Goal: Task Accomplishment & Management: Manage account settings

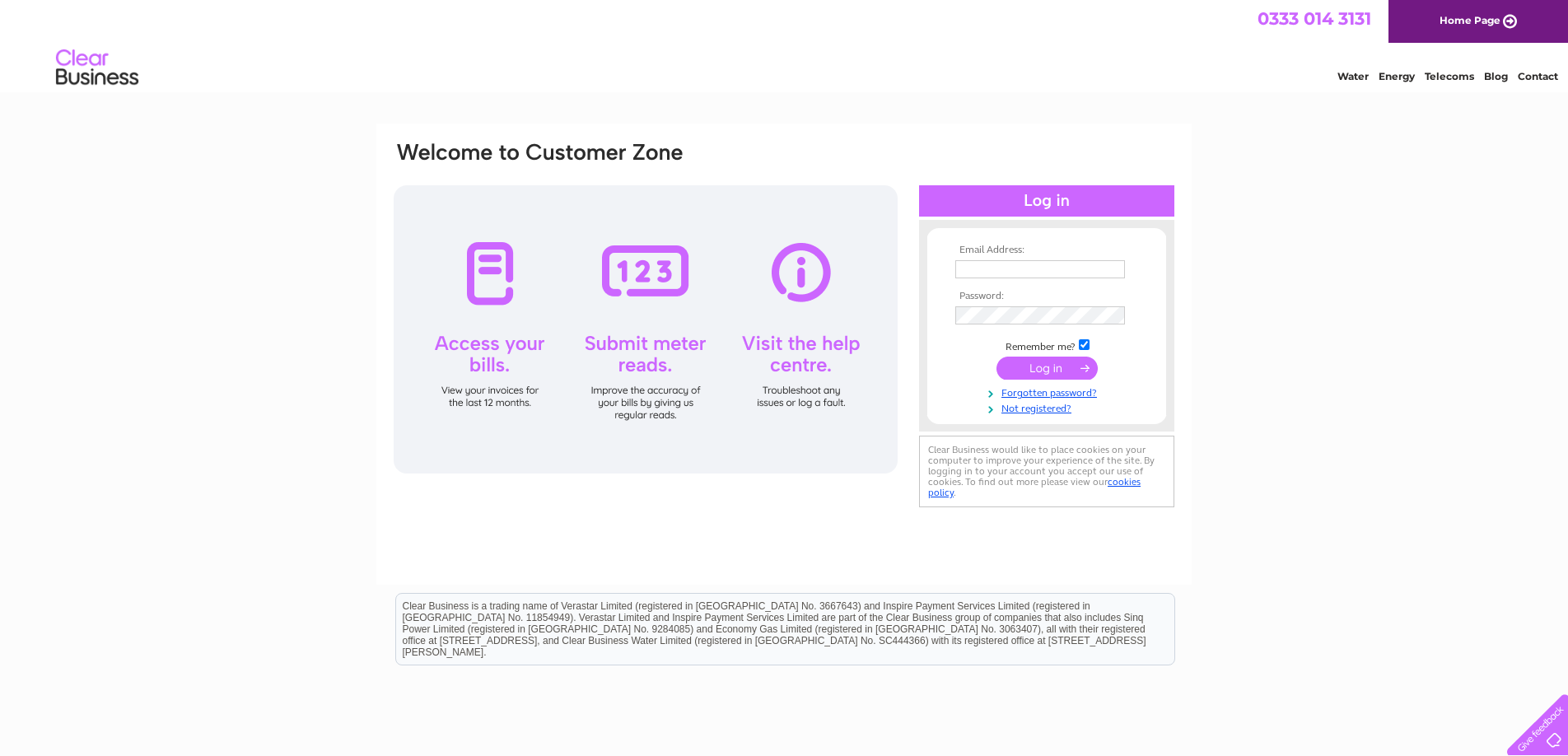
type input "Tracy.bullock@coverworld.co.uk"
click at [1025, 370] on input "submit" at bounding box center [1047, 368] width 101 height 23
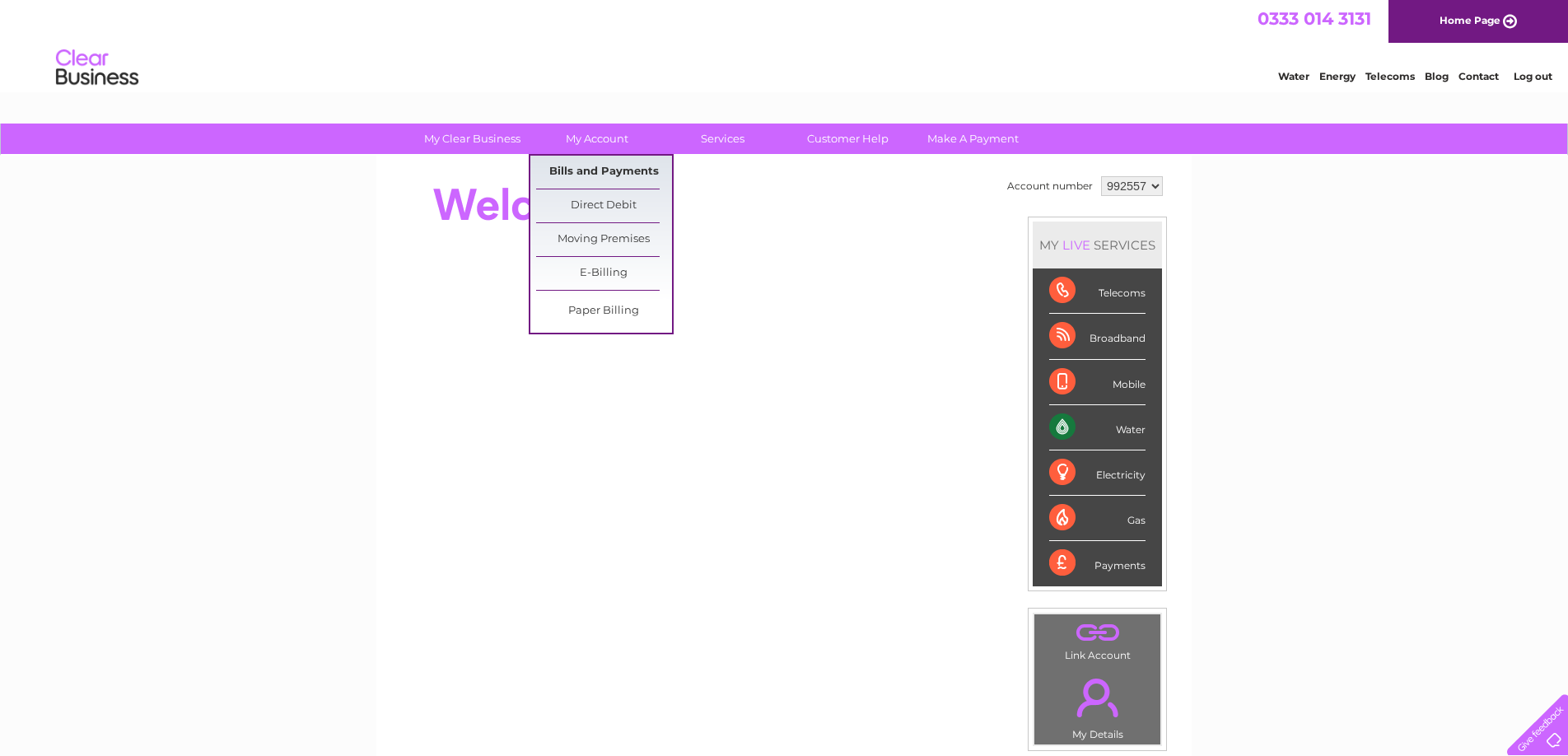
click at [609, 170] on link "Bills and Payments" at bounding box center [604, 172] width 136 height 33
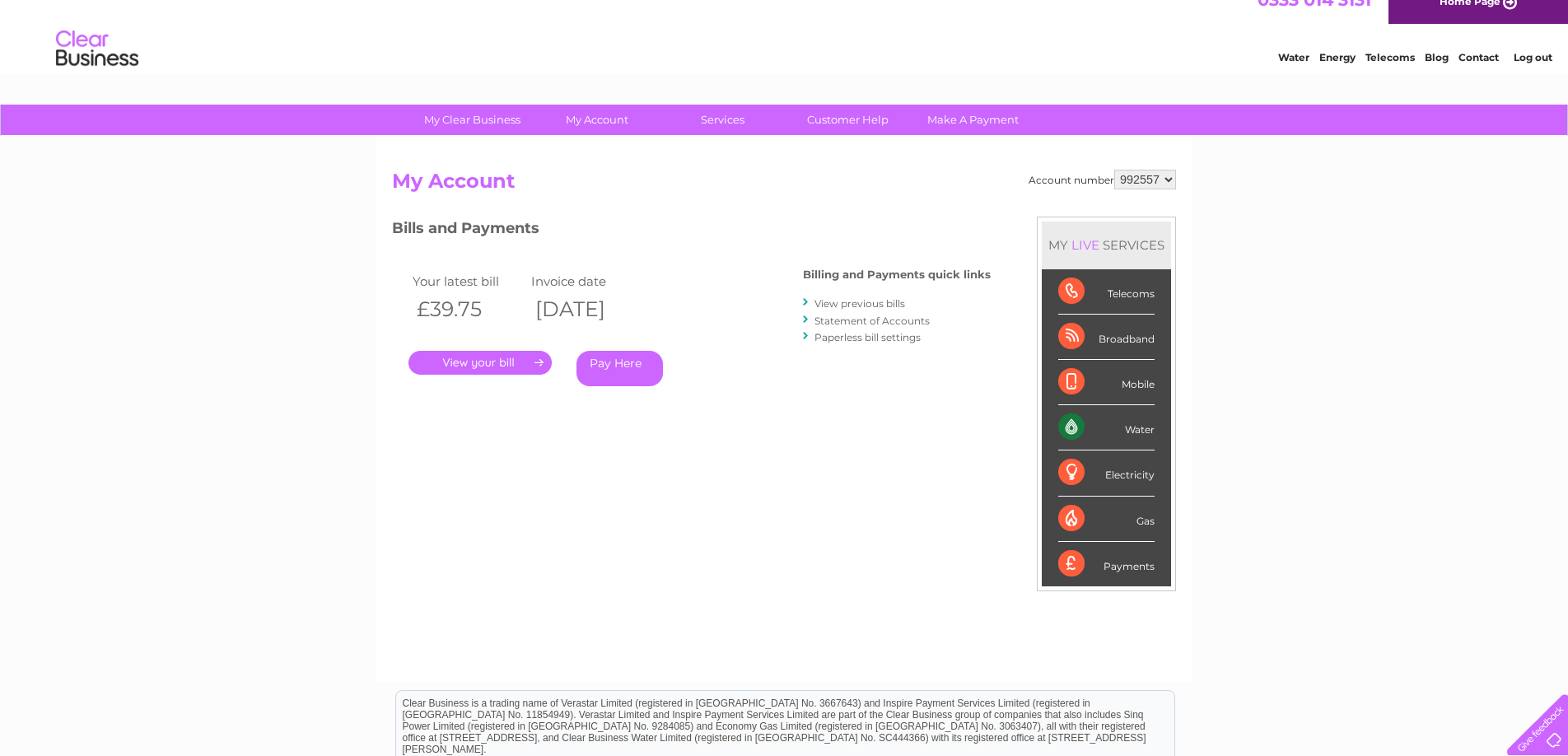
click at [500, 369] on link "." at bounding box center [480, 363] width 143 height 24
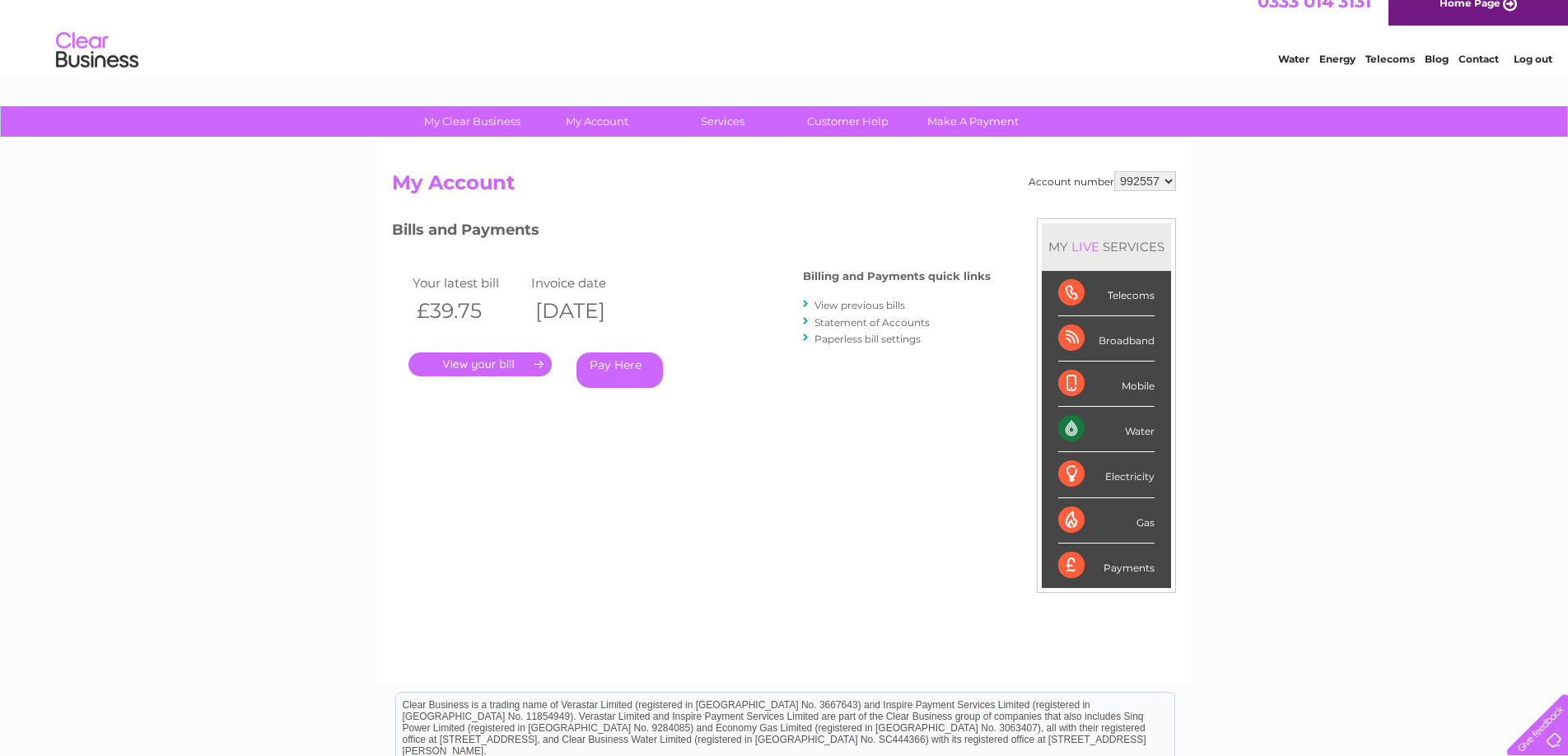
scroll to position [15, 0]
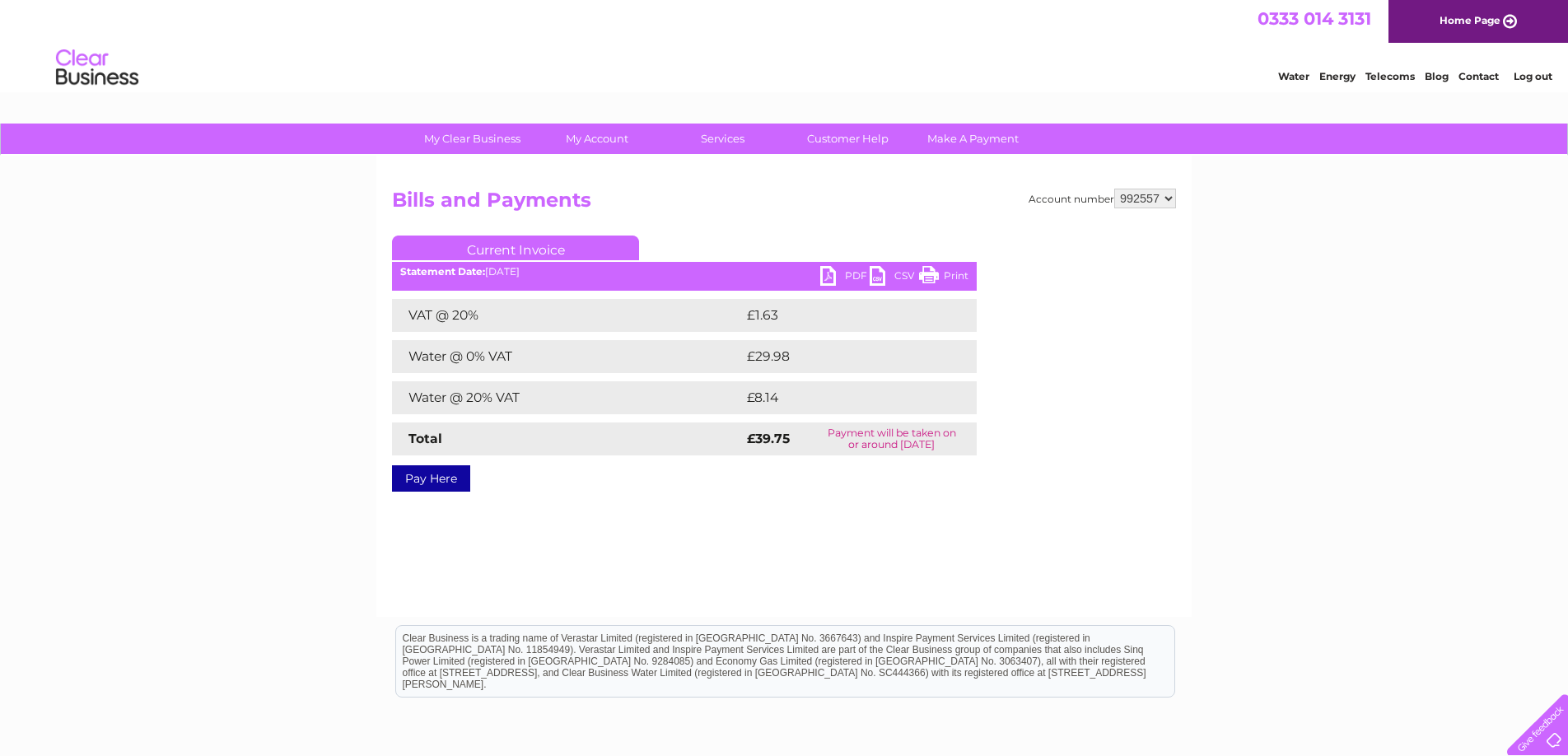
click at [825, 274] on link "PDF" at bounding box center [845, 278] width 50 height 24
